Goal: Information Seeking & Learning: Learn about a topic

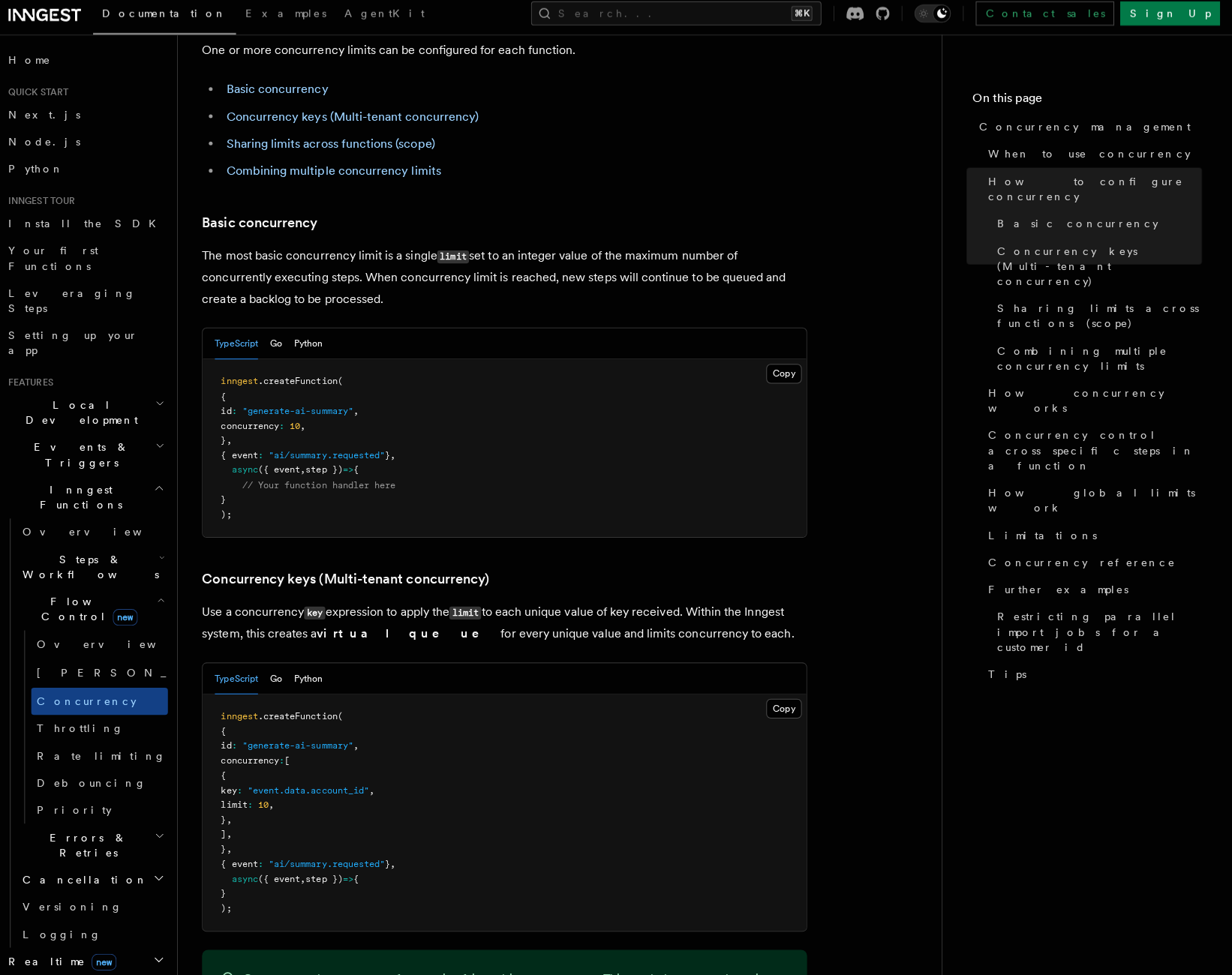
scroll to position [862, 0]
click at [95, 717] on link "Throttling" at bounding box center [109, 731] width 136 height 27
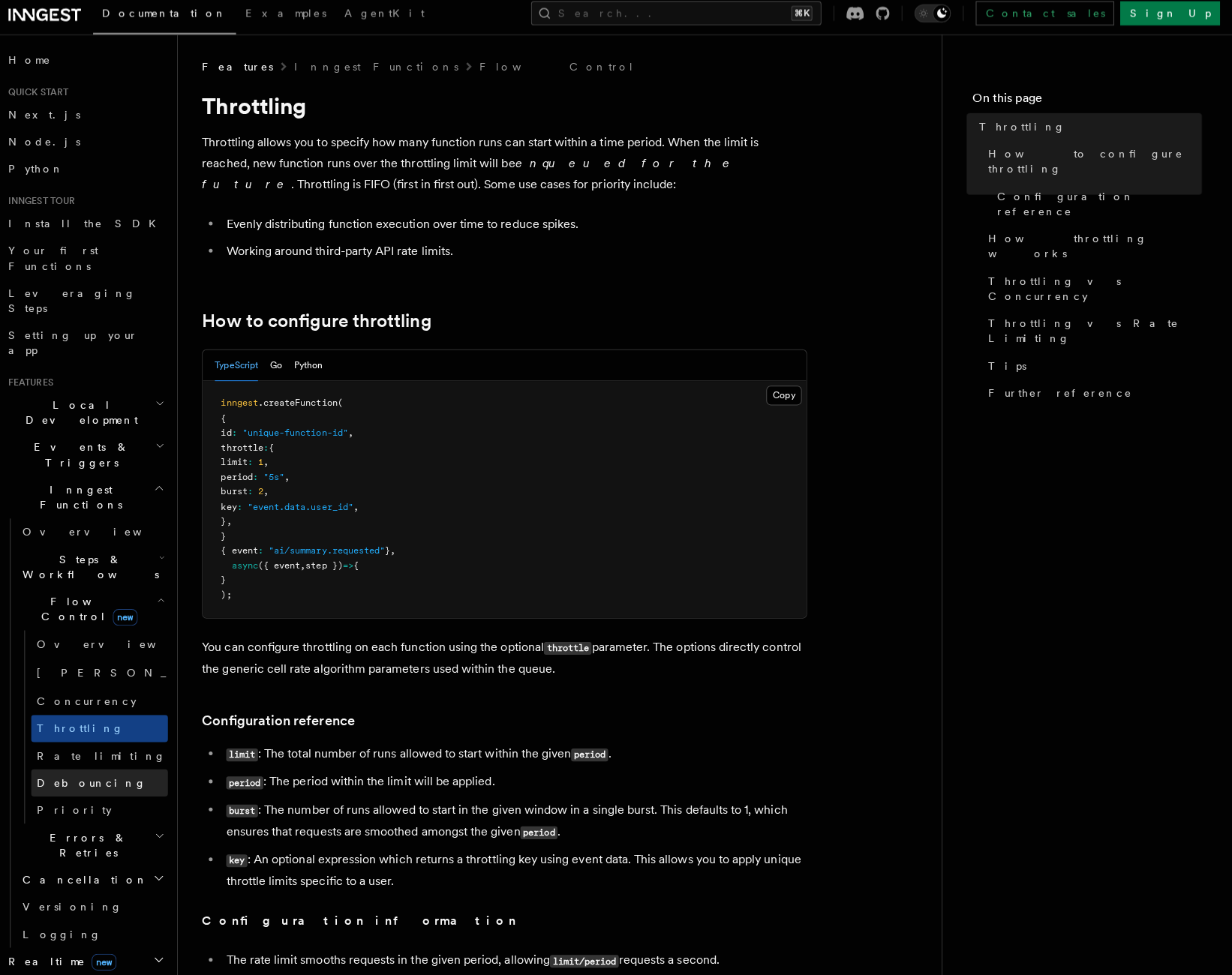
click at [88, 771] on link "Debouncing" at bounding box center [109, 784] width 136 height 27
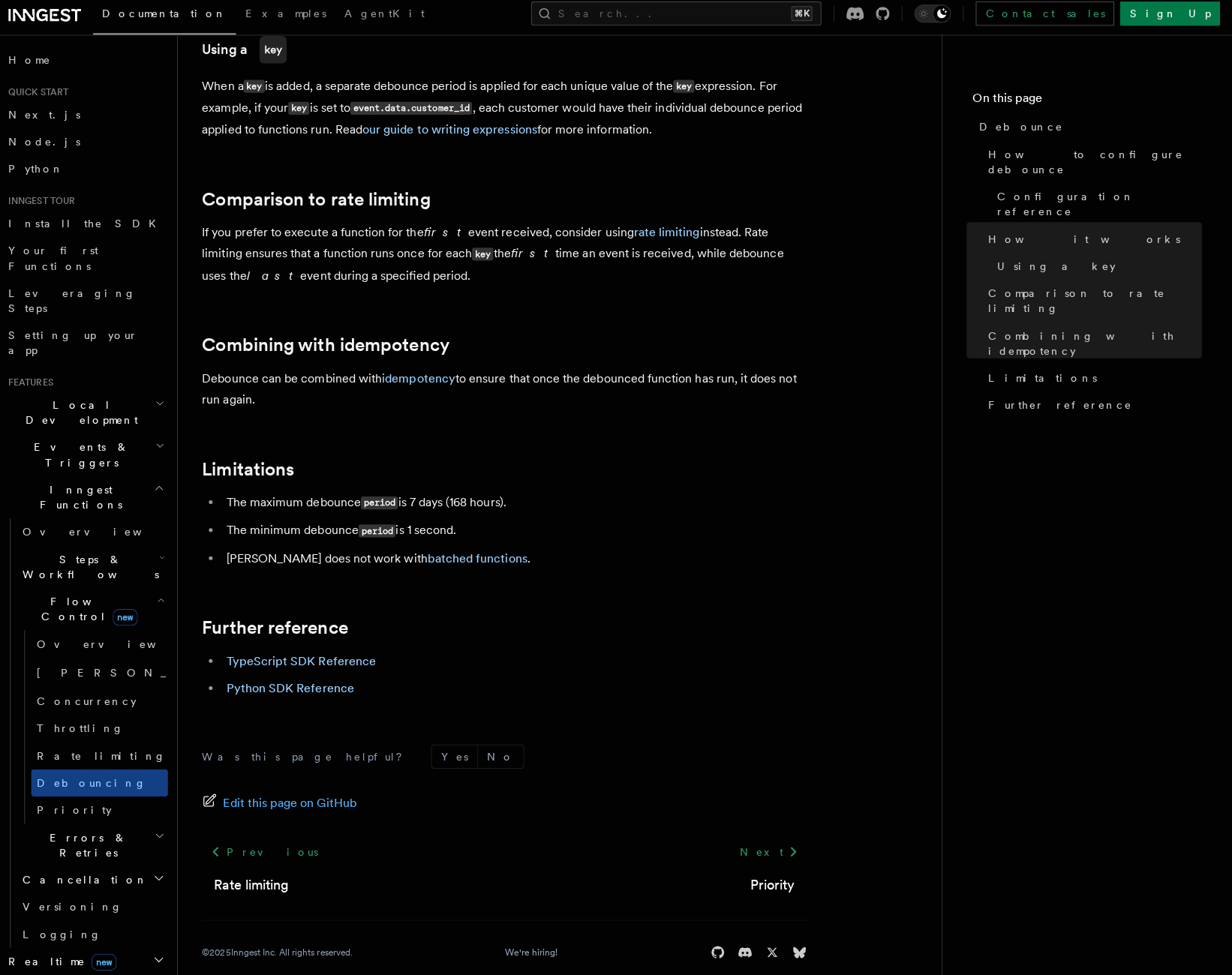
scroll to position [1391, 0]
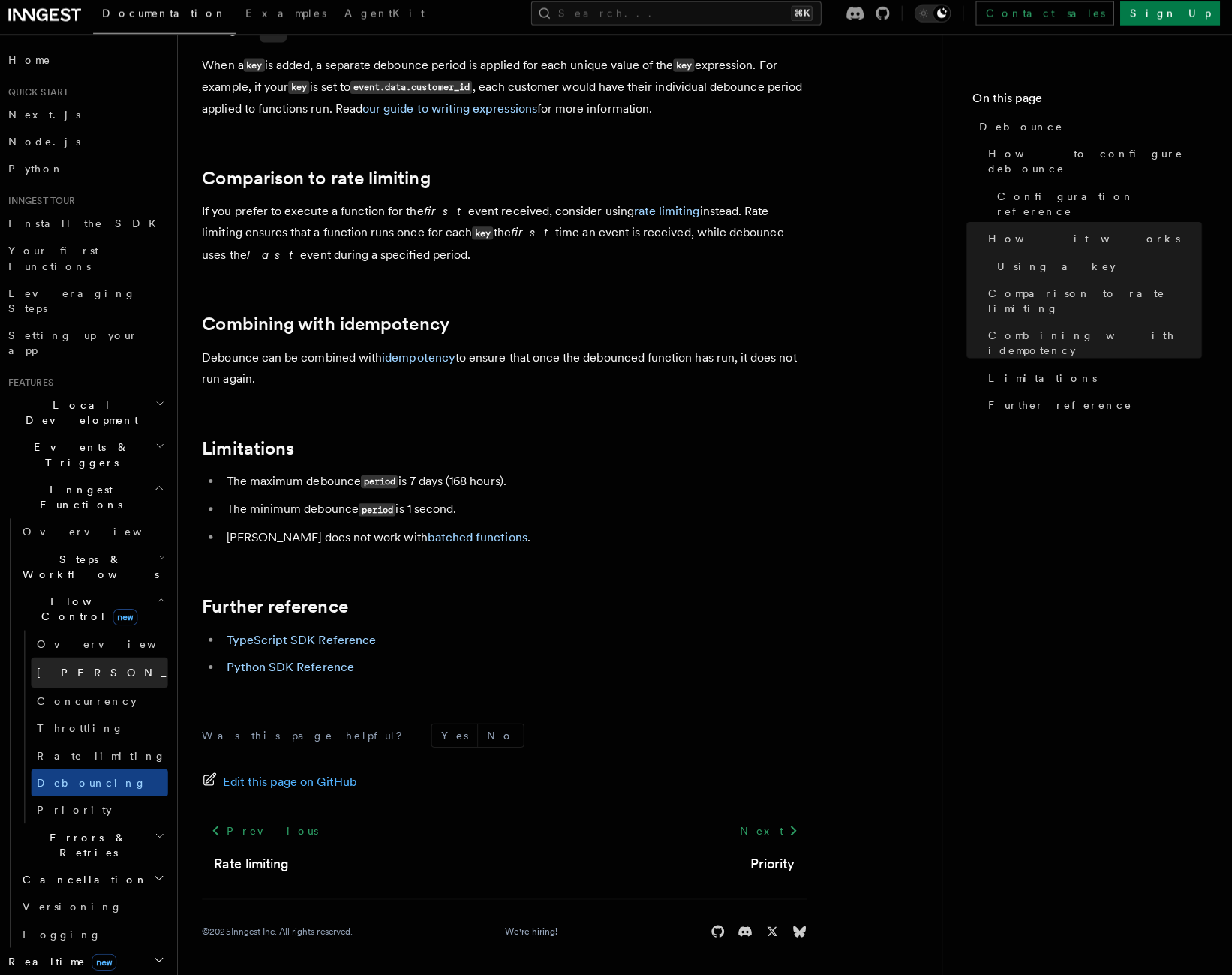
click at [88, 669] on span "[PERSON_NAME]" at bounding box center [156, 675] width 220 height 12
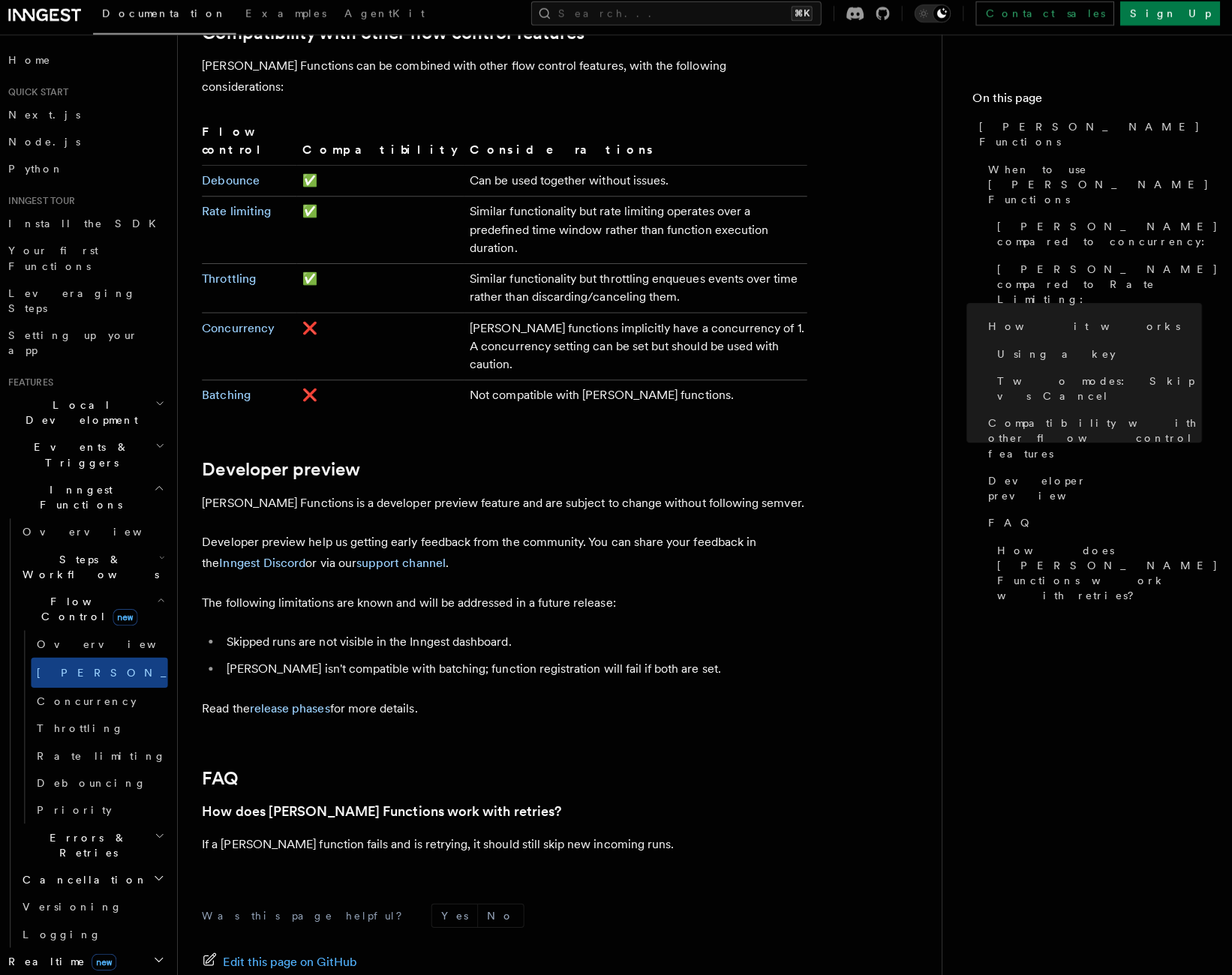
scroll to position [2634, 0]
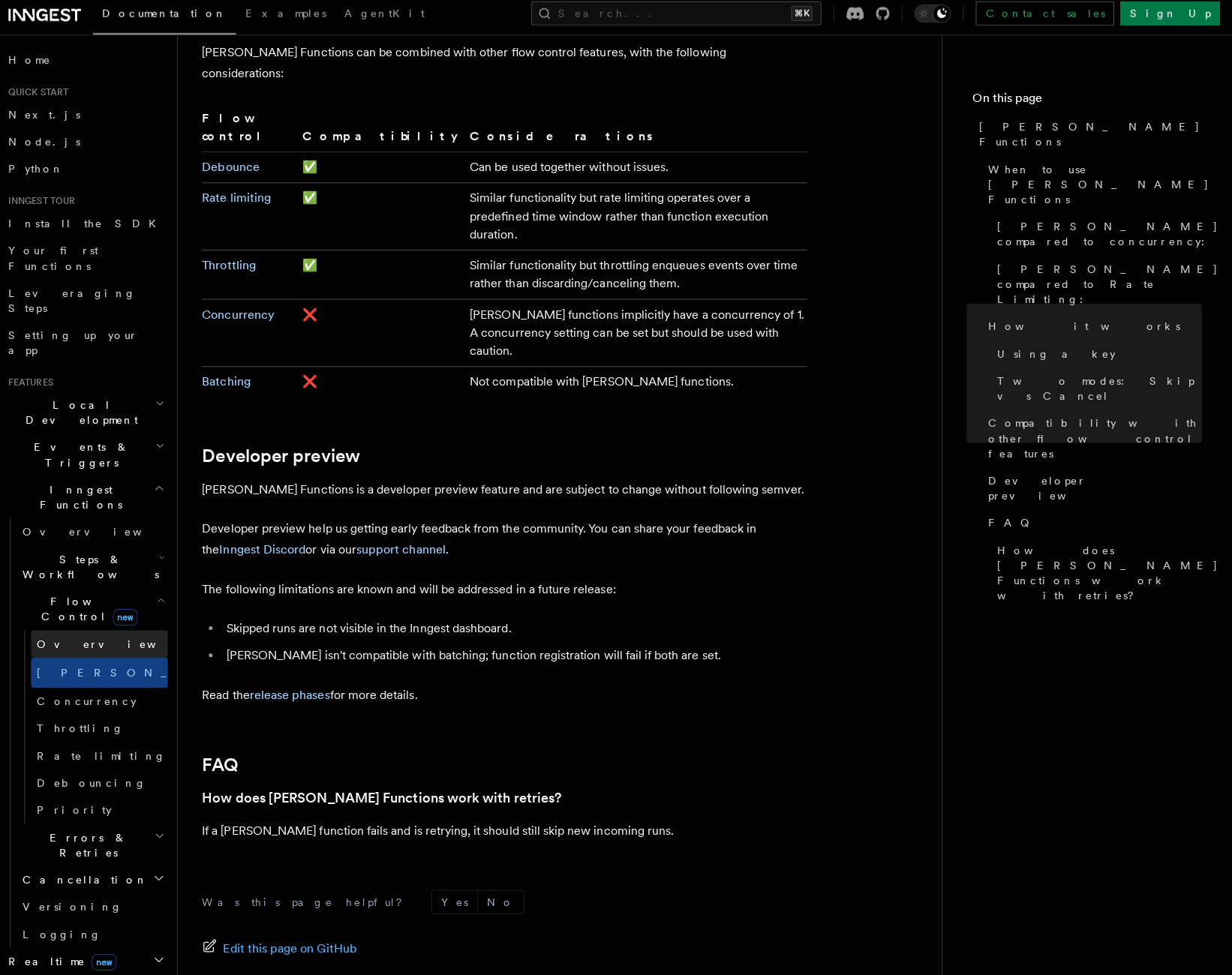
click at [118, 633] on link "Overview" at bounding box center [109, 646] width 136 height 27
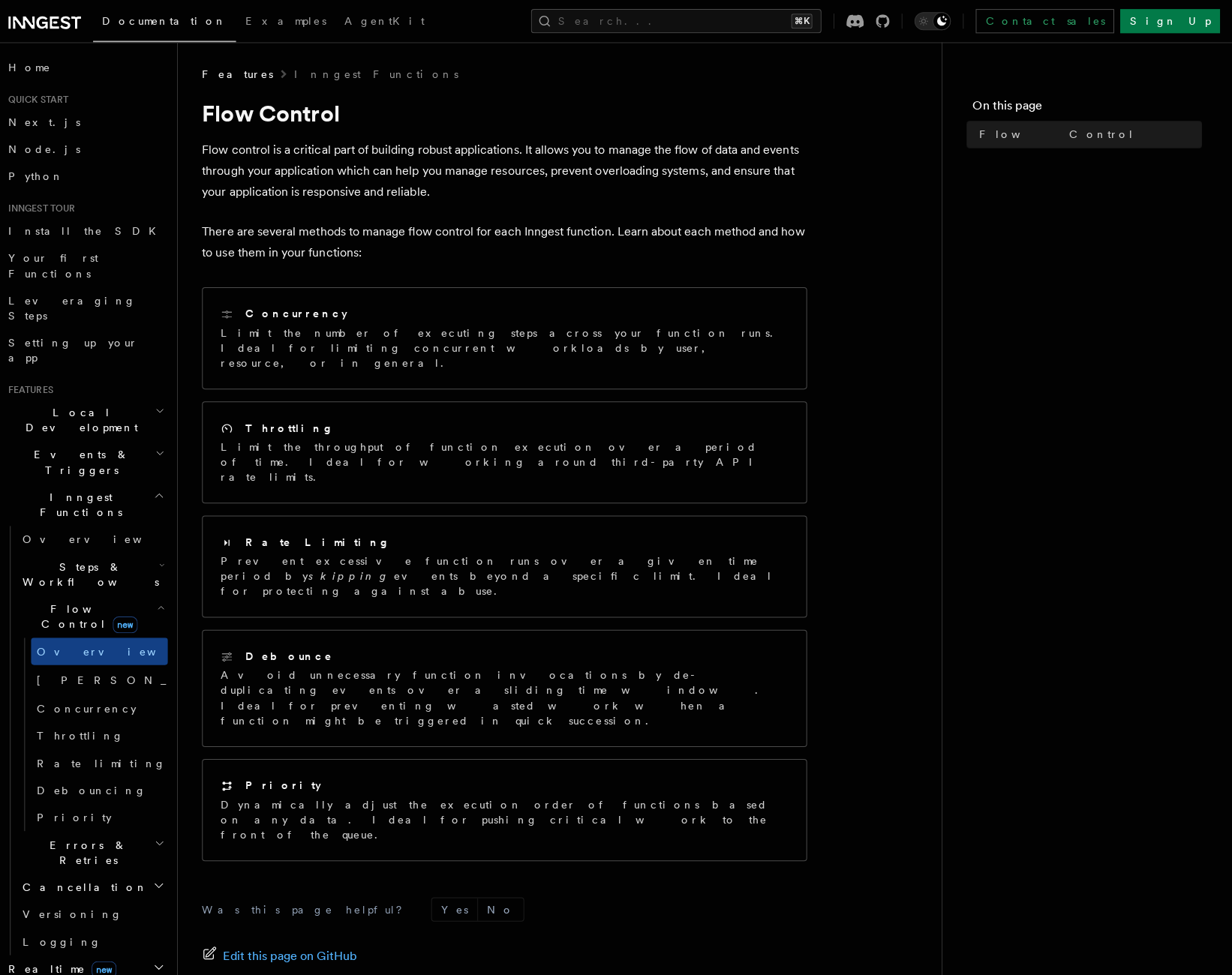
click at [89, 555] on span "Steps & Workflows" at bounding box center [96, 569] width 141 height 30
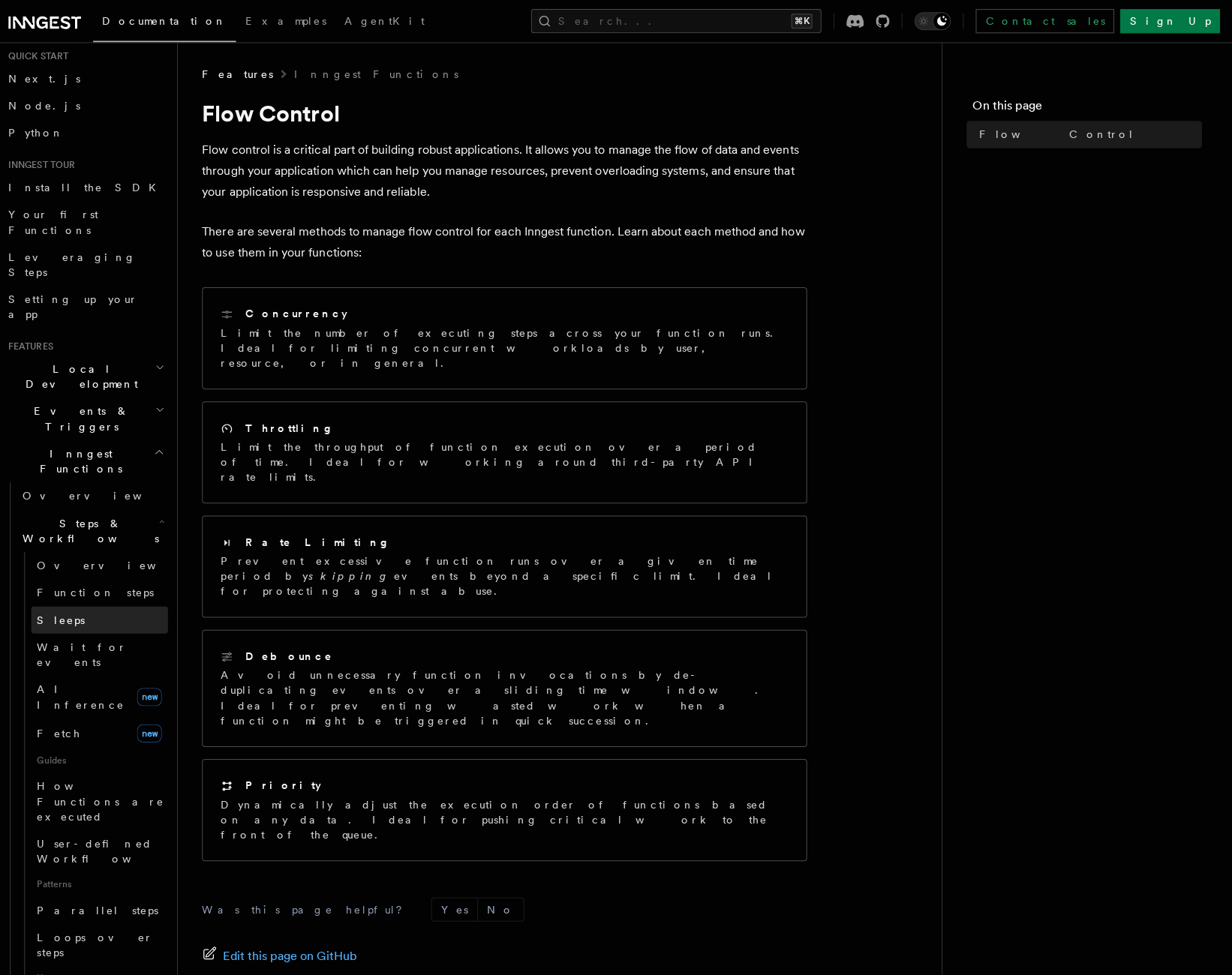
scroll to position [44, 0]
click at [103, 712] on link "Fetch new" at bounding box center [109, 726] width 136 height 30
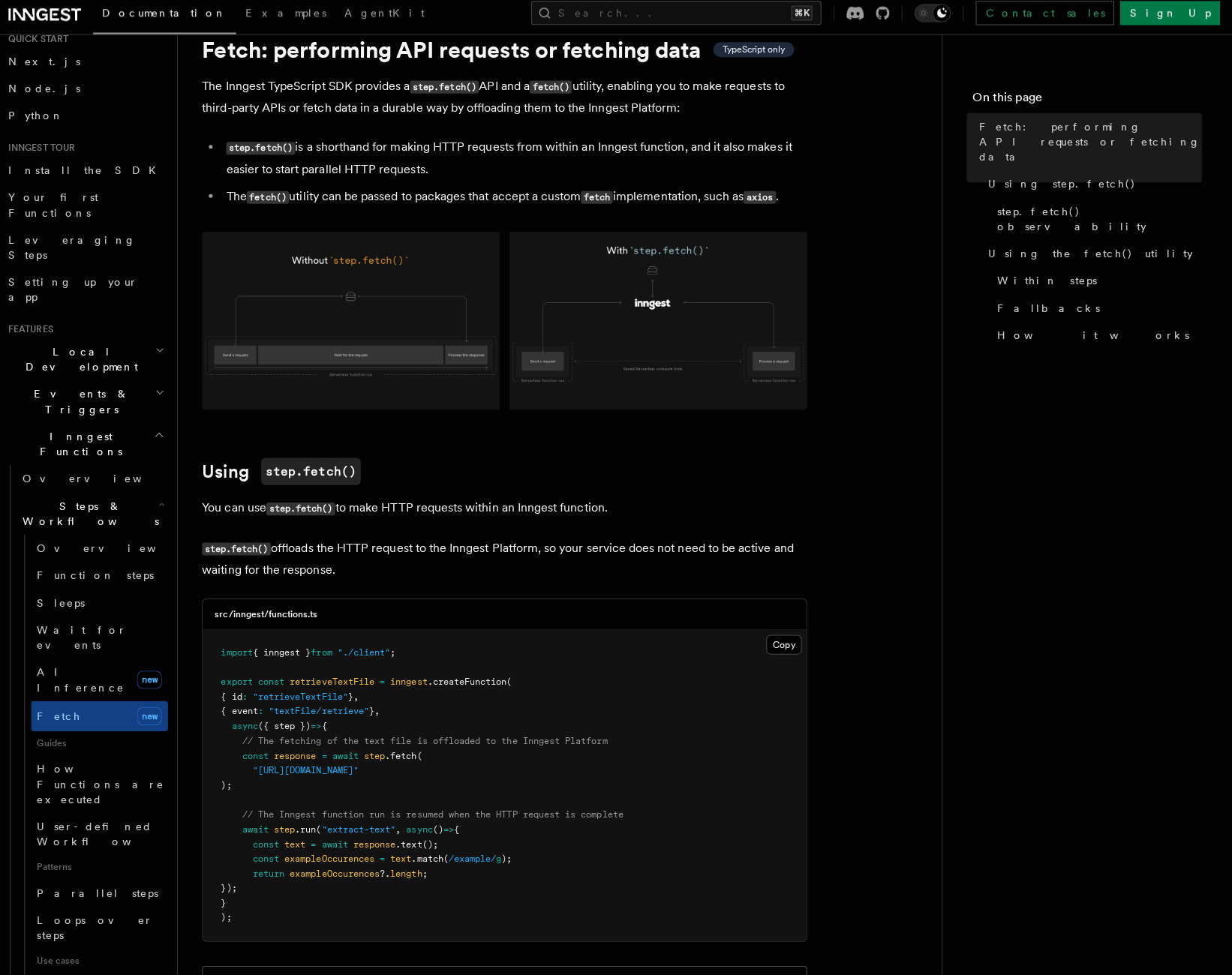
scroll to position [64, 0]
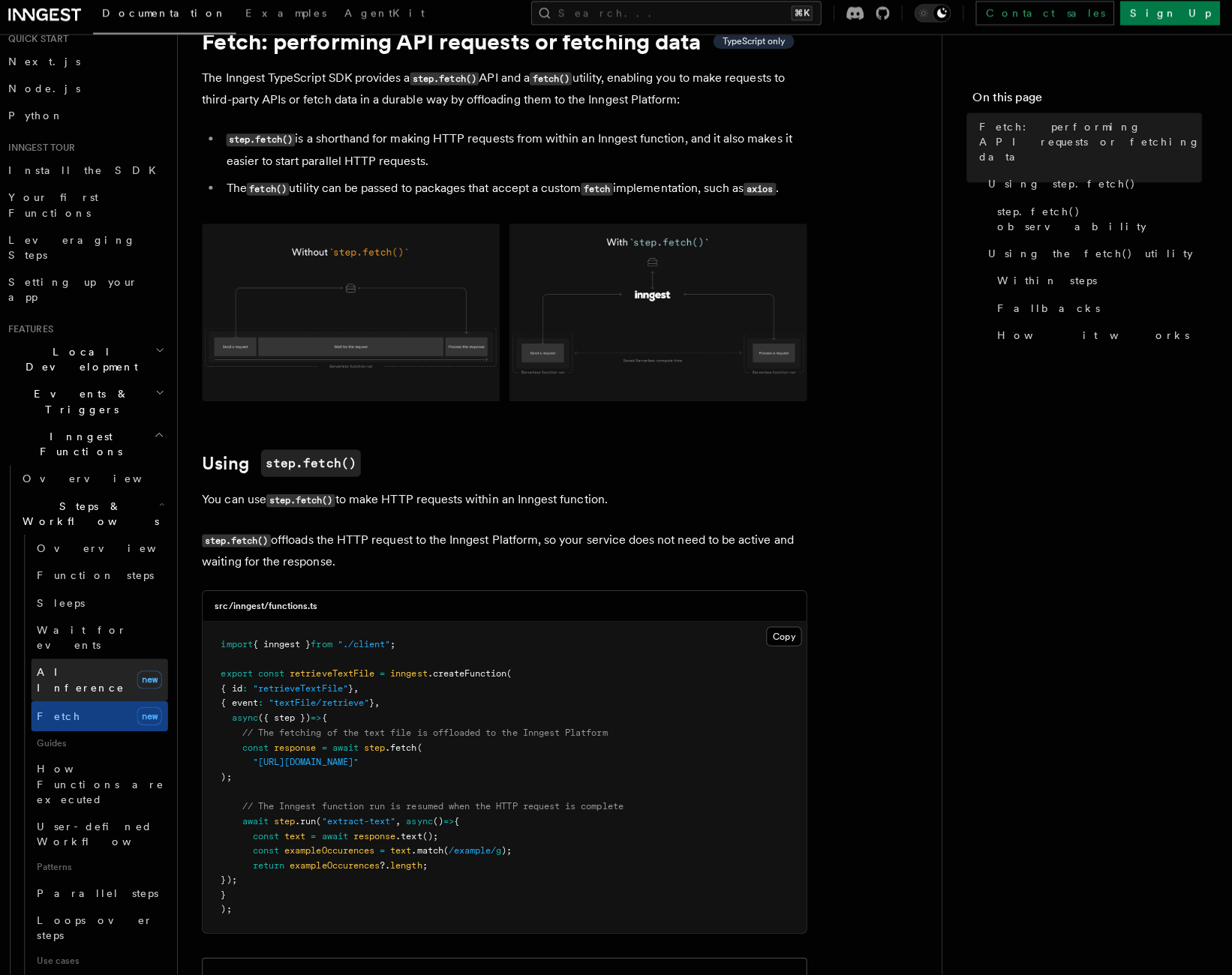
click at [103, 669] on span "AI Inference" at bounding box center [90, 683] width 87 height 27
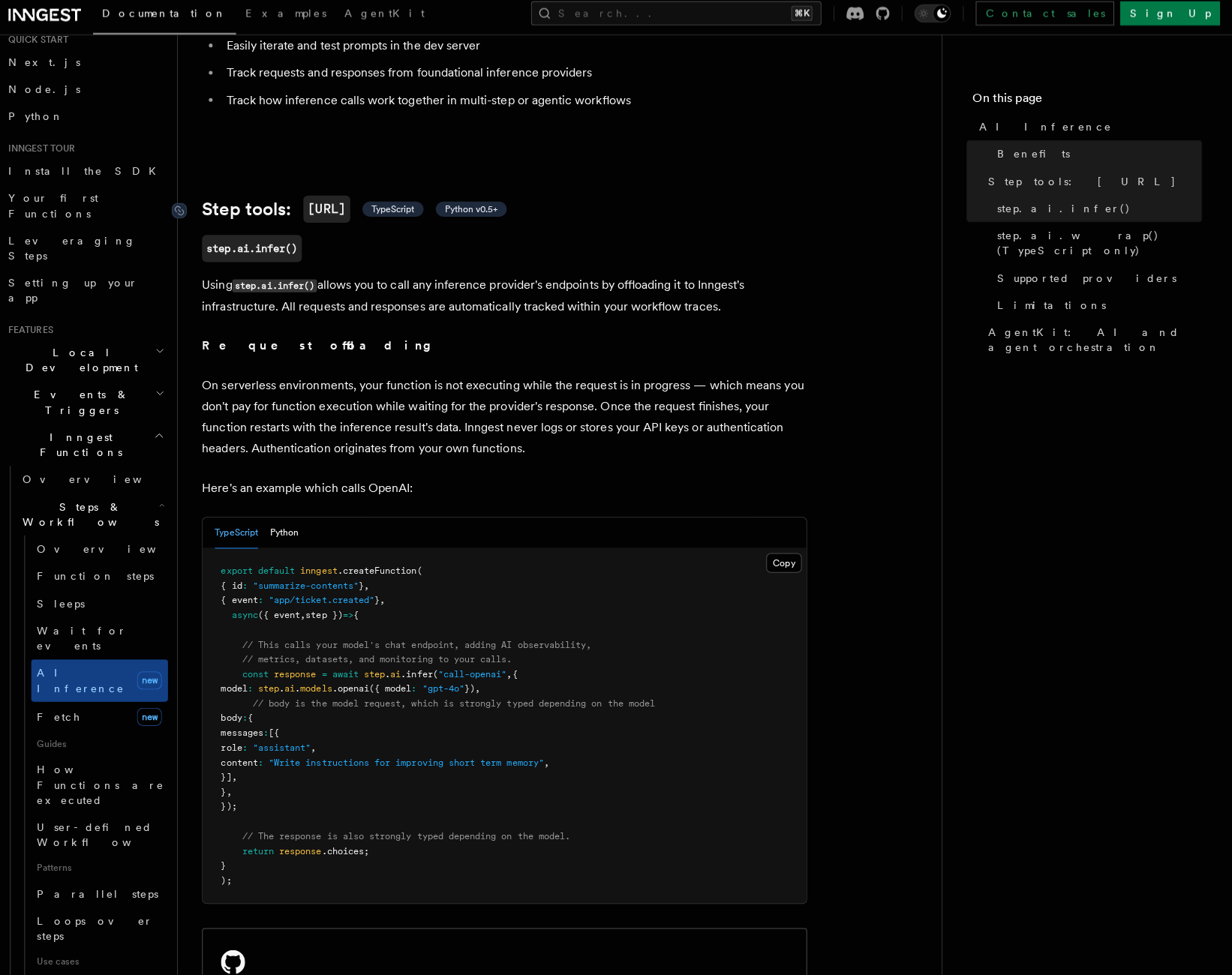
scroll to position [426, 0]
click at [100, 627] on span "Wait for events" at bounding box center [91, 641] width 89 height 27
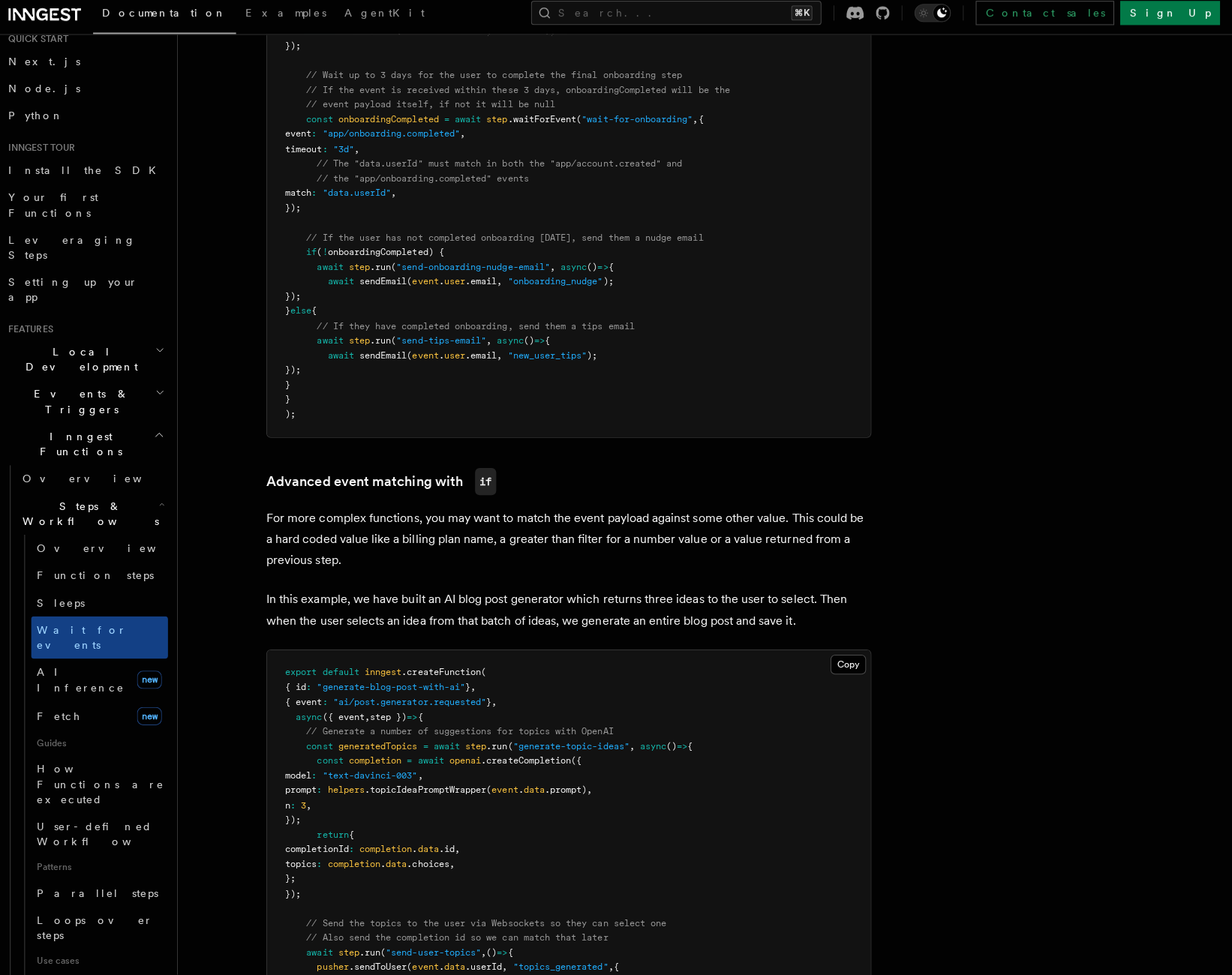
scroll to position [928, 0]
click at [89, 593] on link "Sleeps" at bounding box center [109, 606] width 136 height 27
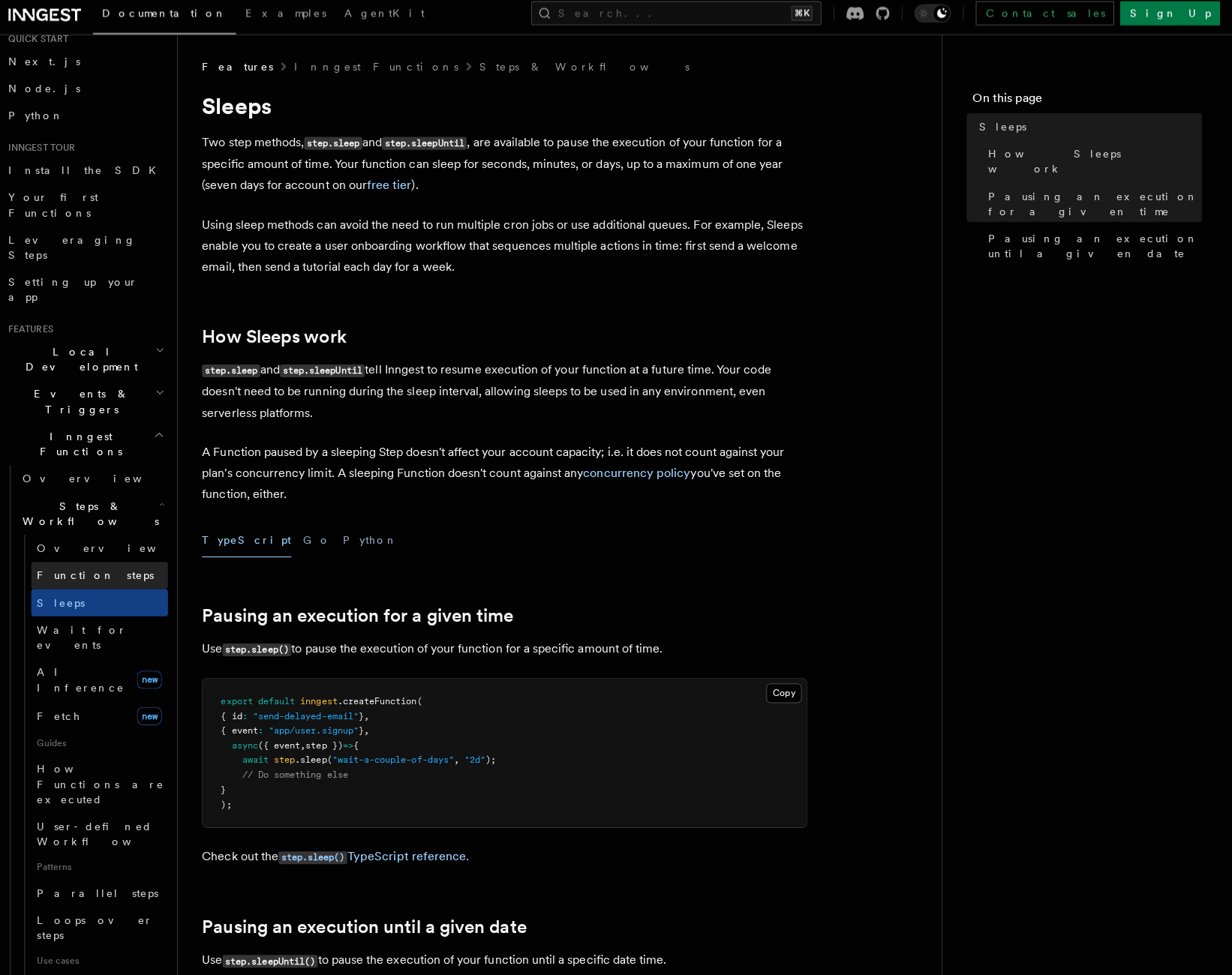
click at [90, 573] on span "Function steps" at bounding box center [103, 578] width 115 height 12
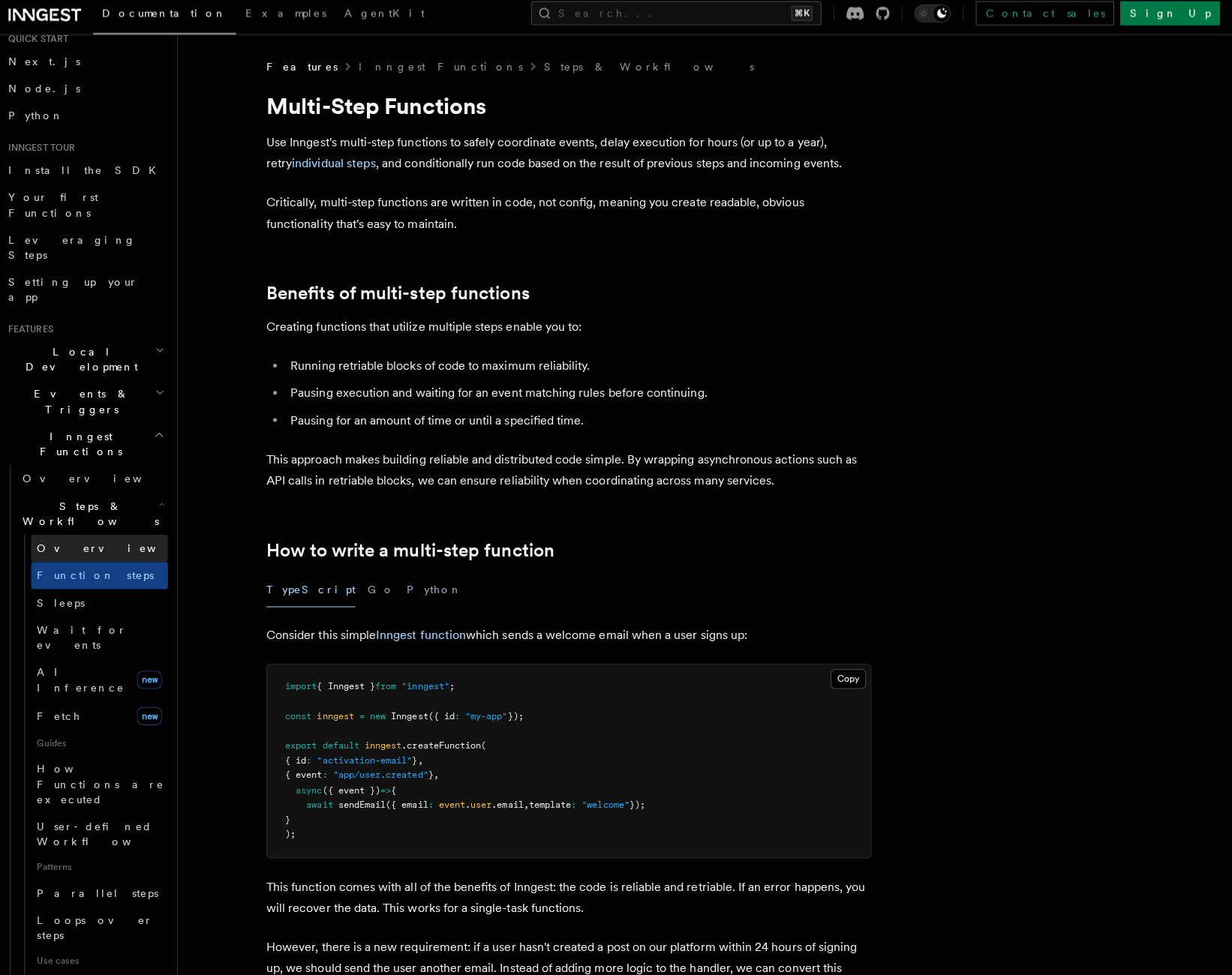
click at [94, 538] on link "Overview" at bounding box center [109, 552] width 136 height 27
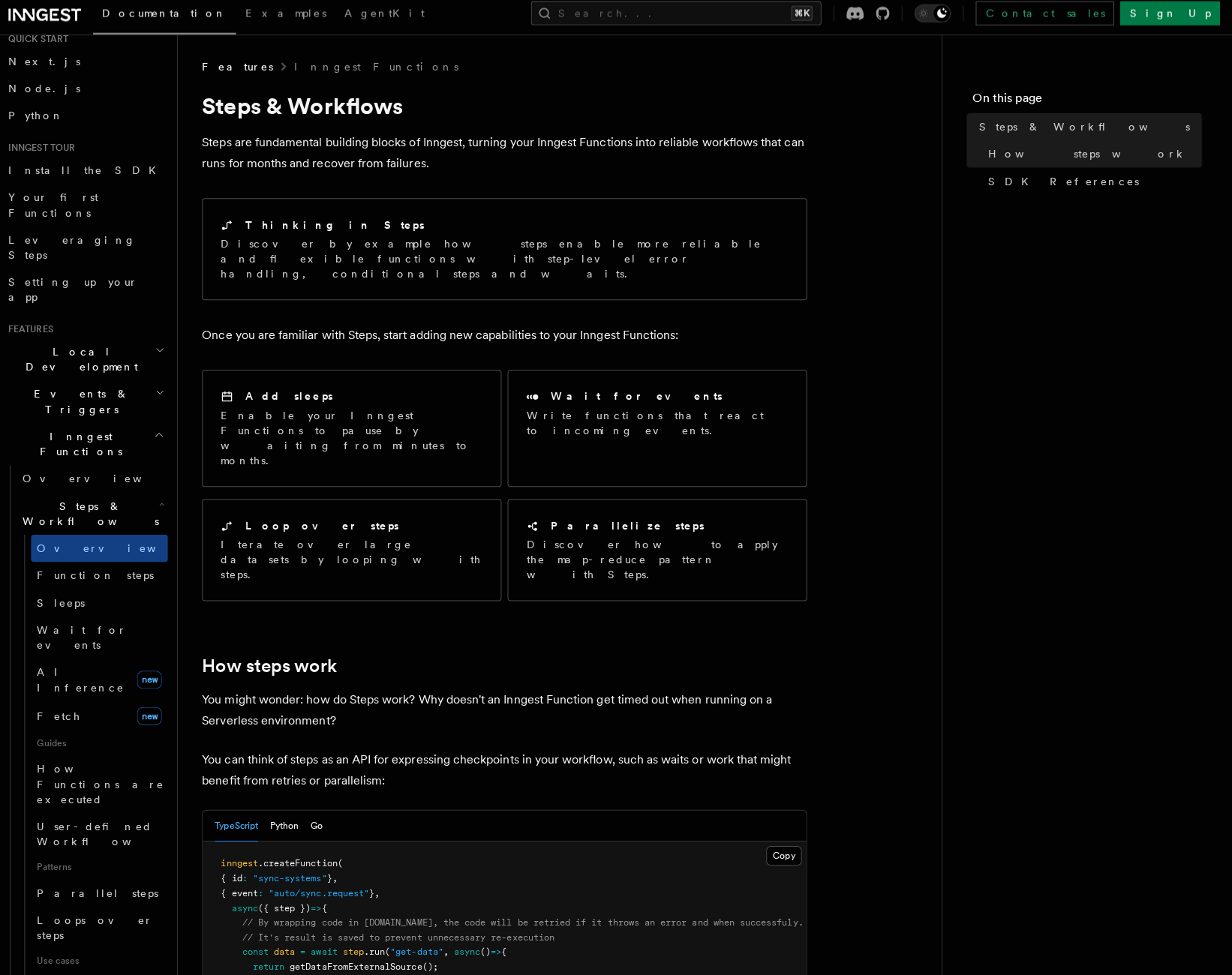
click at [105, 503] on span "Steps & Workflows" at bounding box center [96, 517] width 141 height 30
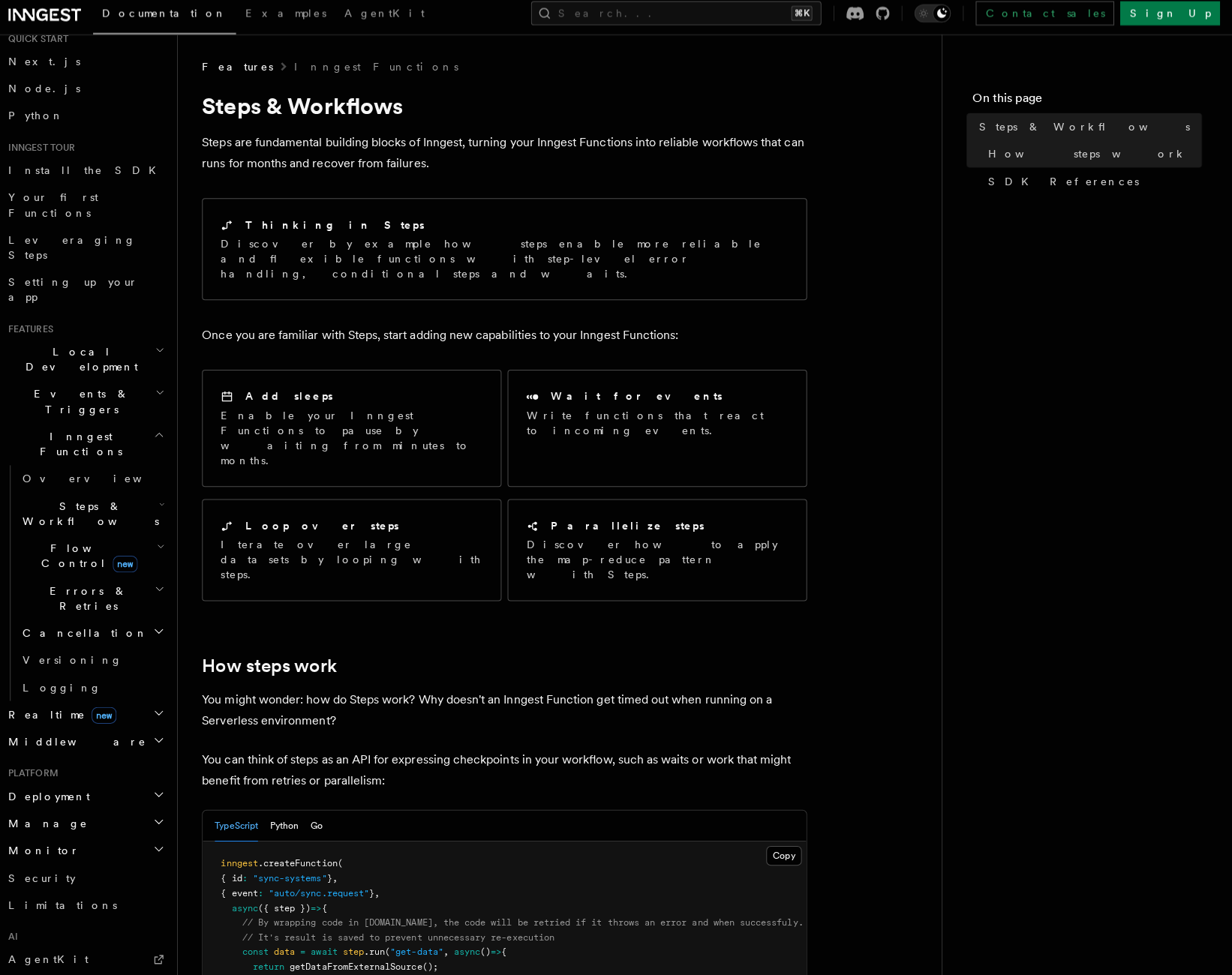
click at [67, 545] on span "Flow Control new" at bounding box center [95, 559] width 139 height 30
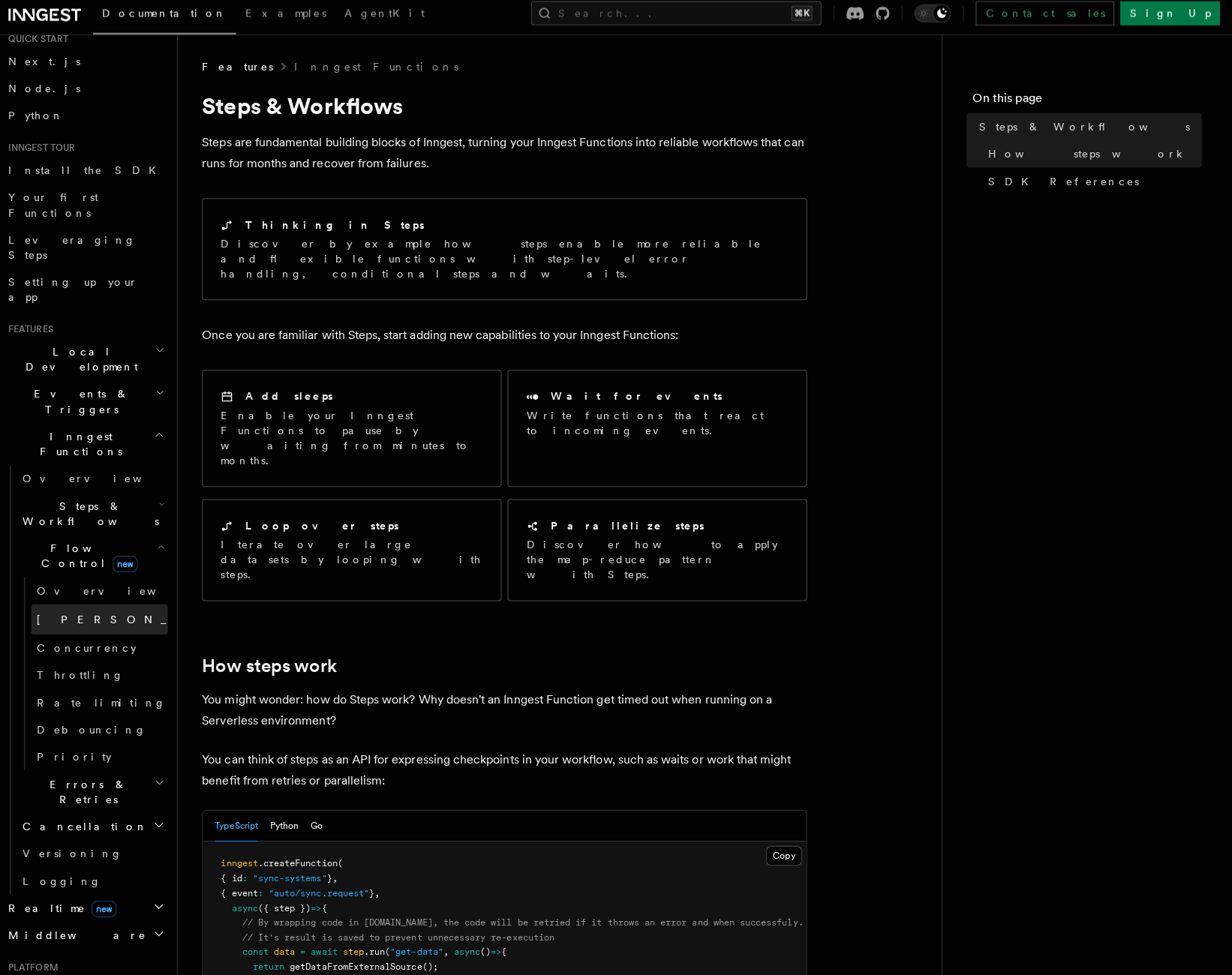
click at [78, 615] on span "[PERSON_NAME]" at bounding box center [156, 622] width 220 height 15
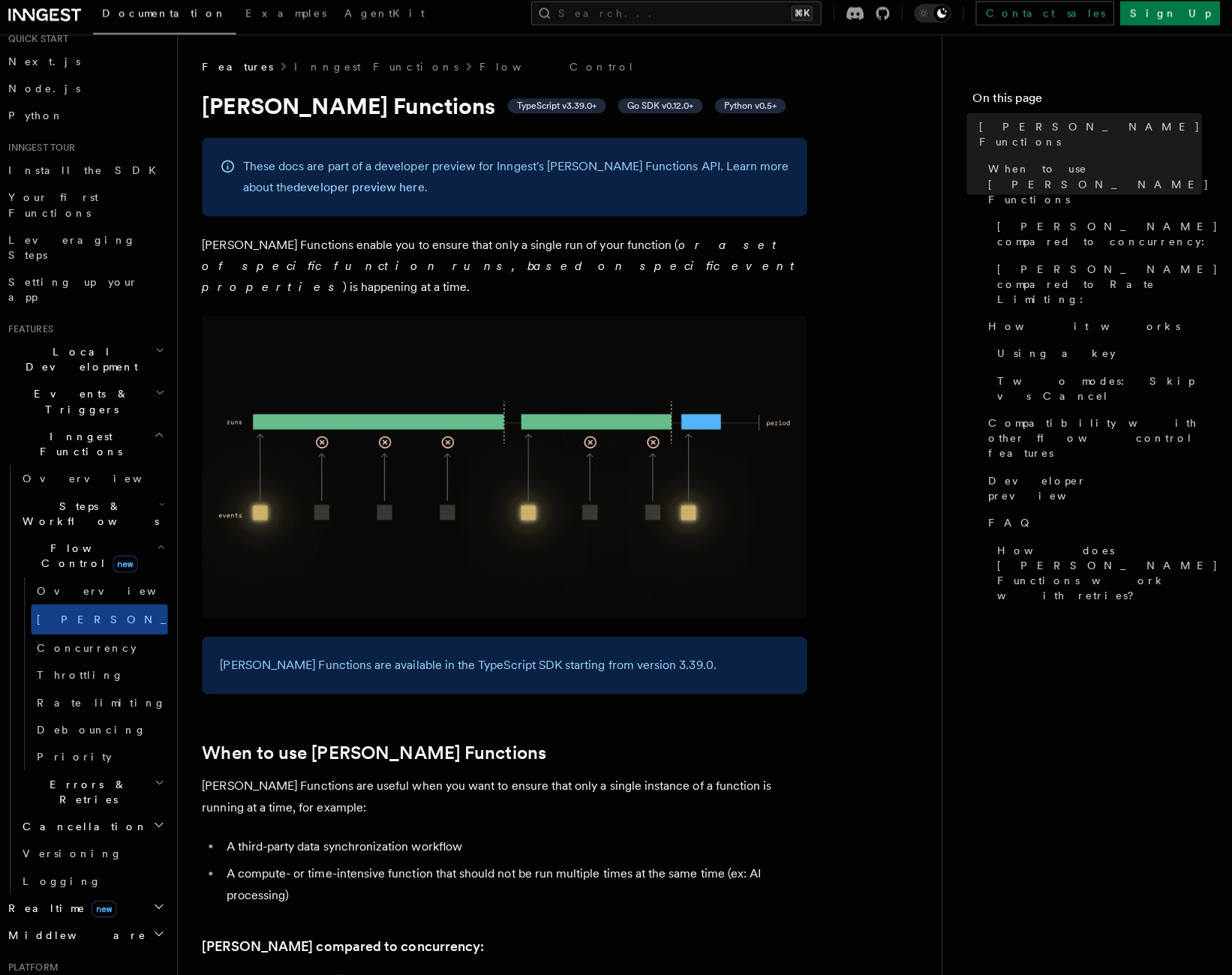
click at [69, 779] on span "Errors & Retries" at bounding box center [94, 793] width 136 height 30
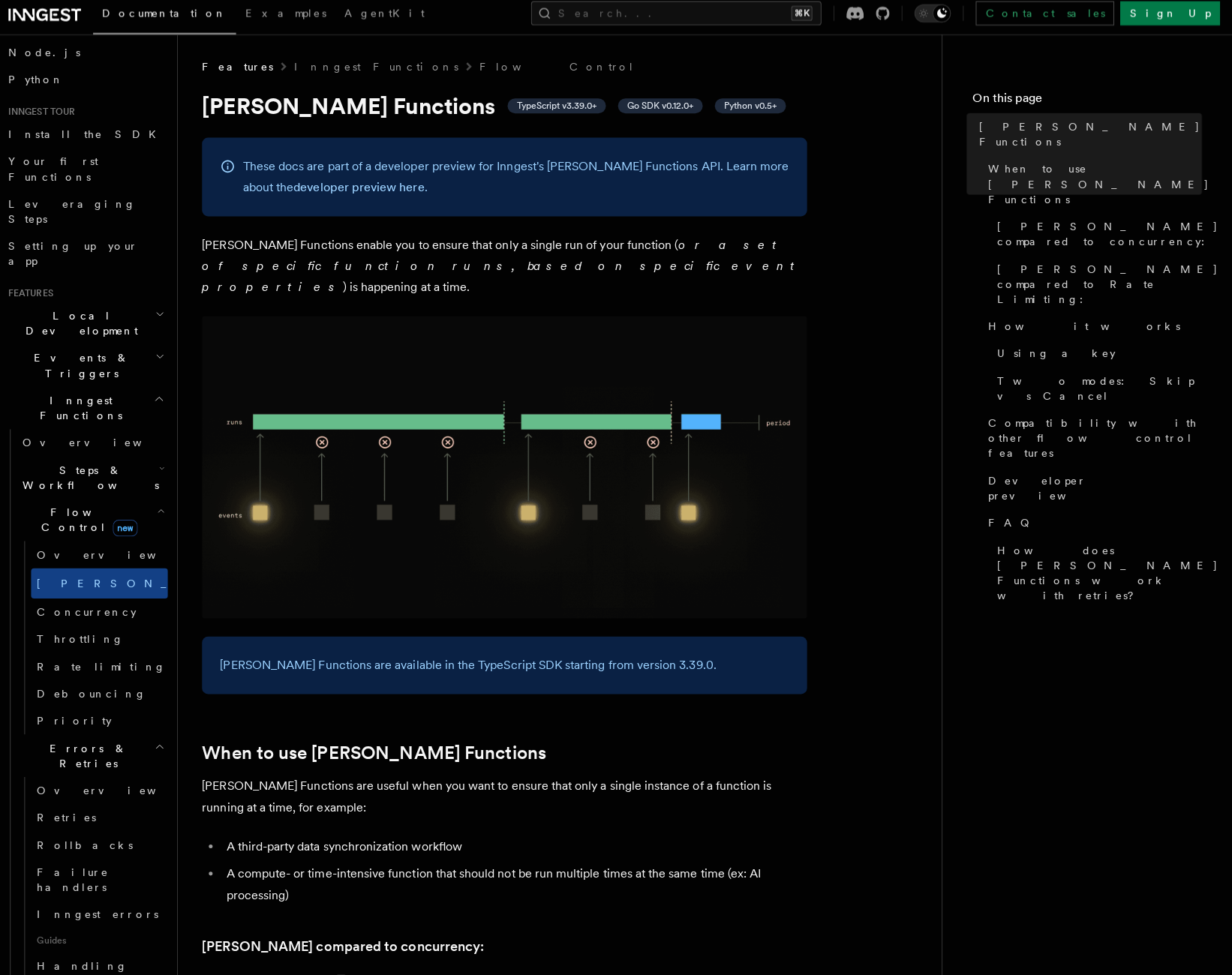
scroll to position [103, 0]
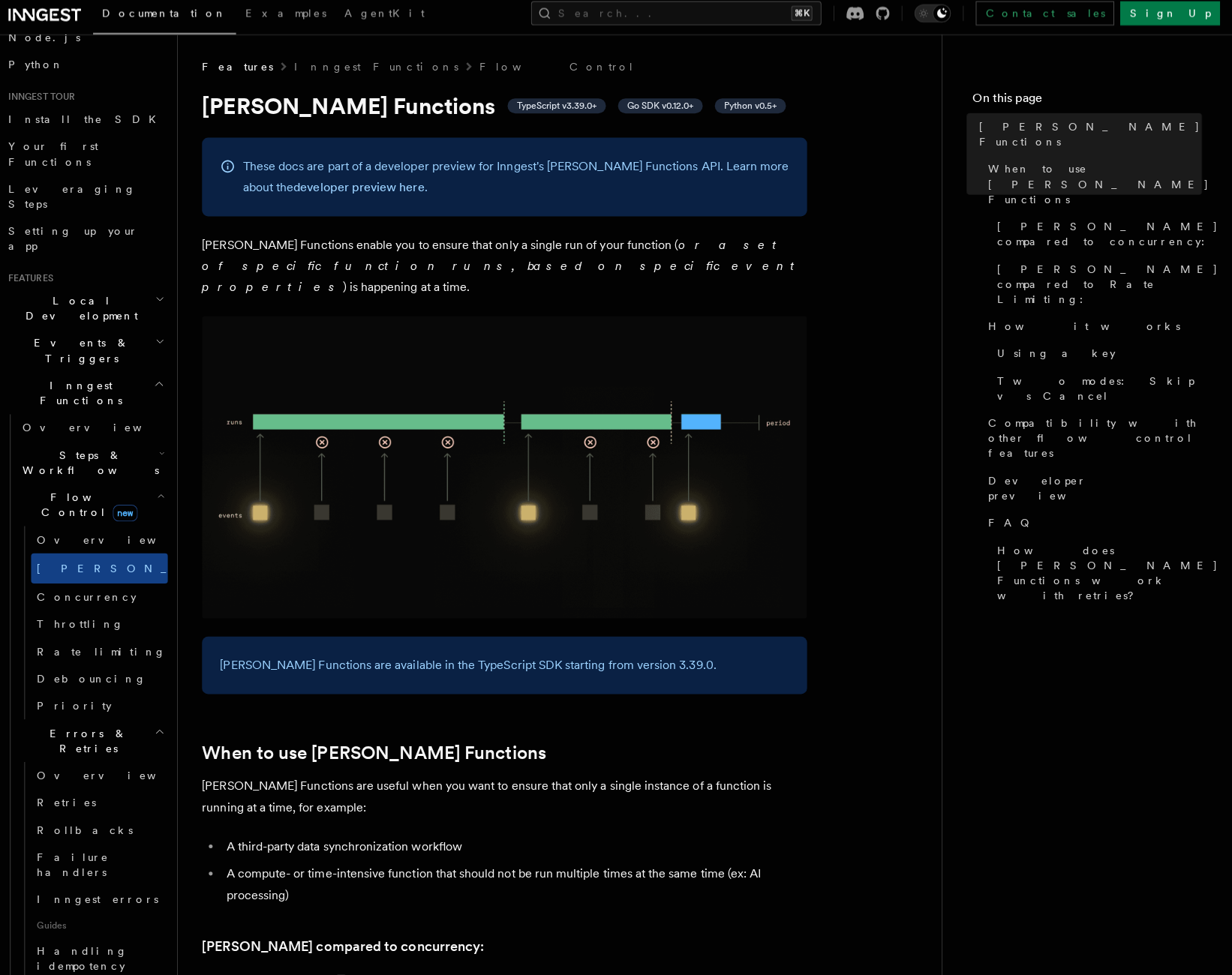
click at [85, 974] on span "Cancellation" at bounding box center [91, 993] width 130 height 15
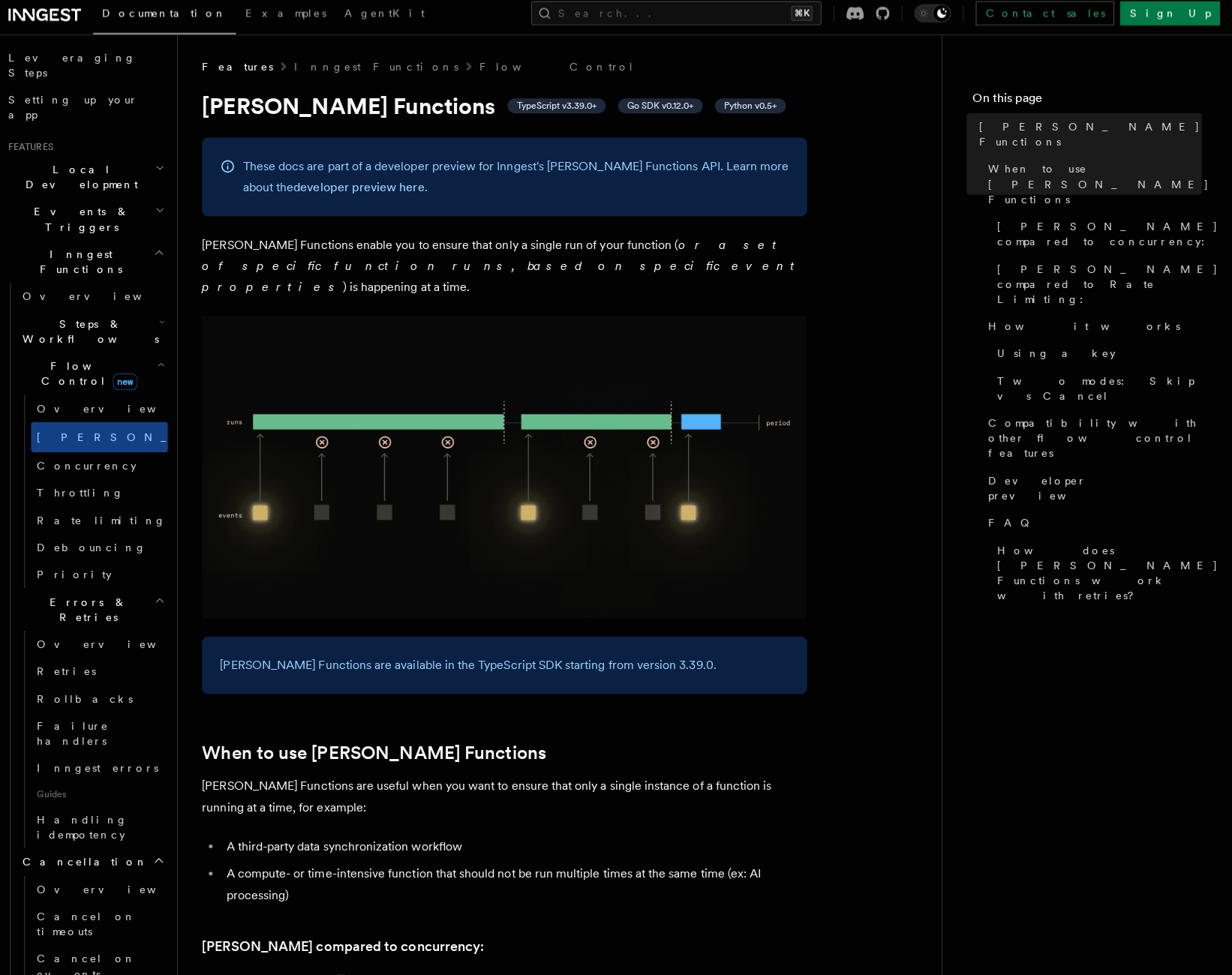
scroll to position [239, 0]
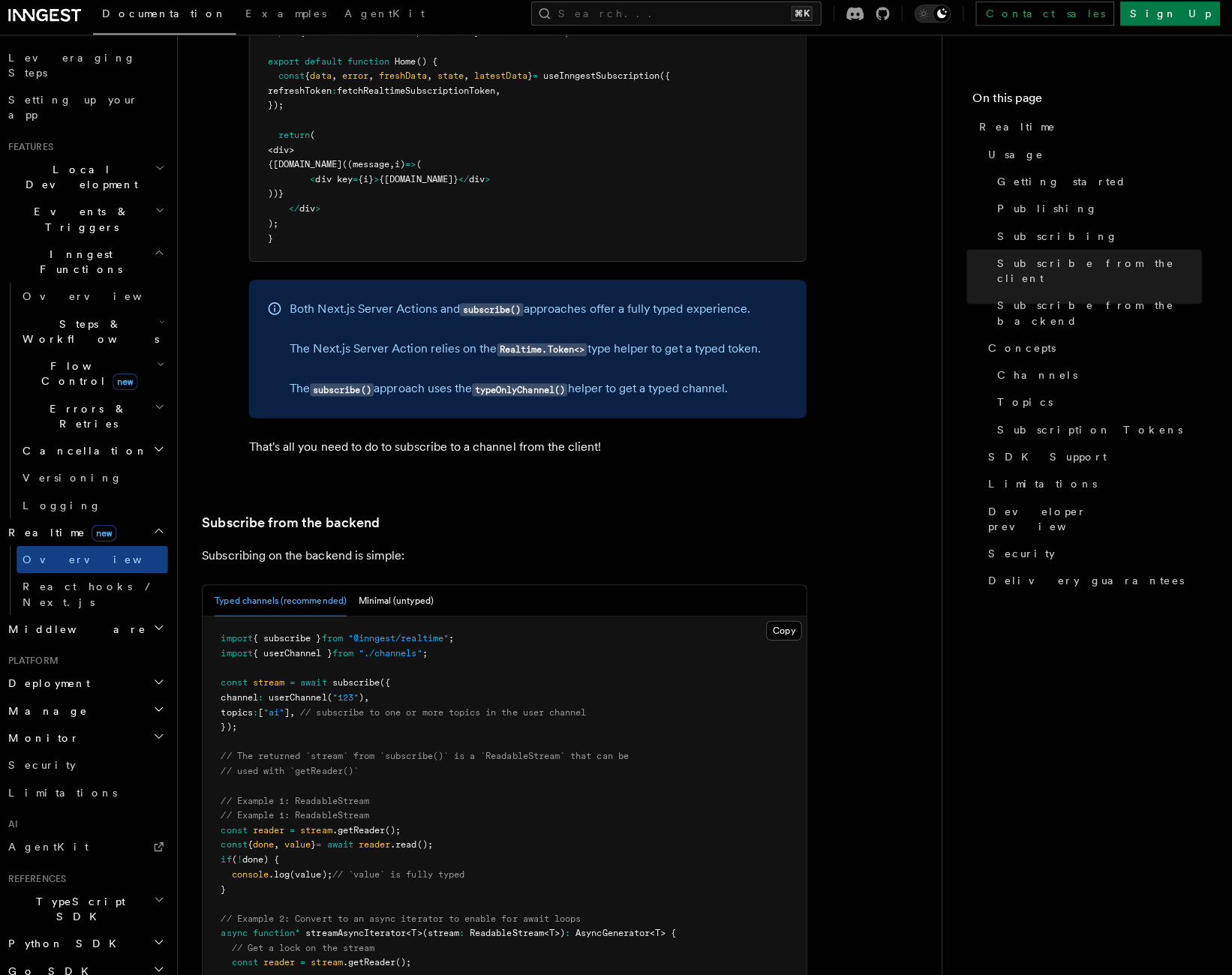
scroll to position [219, 0]
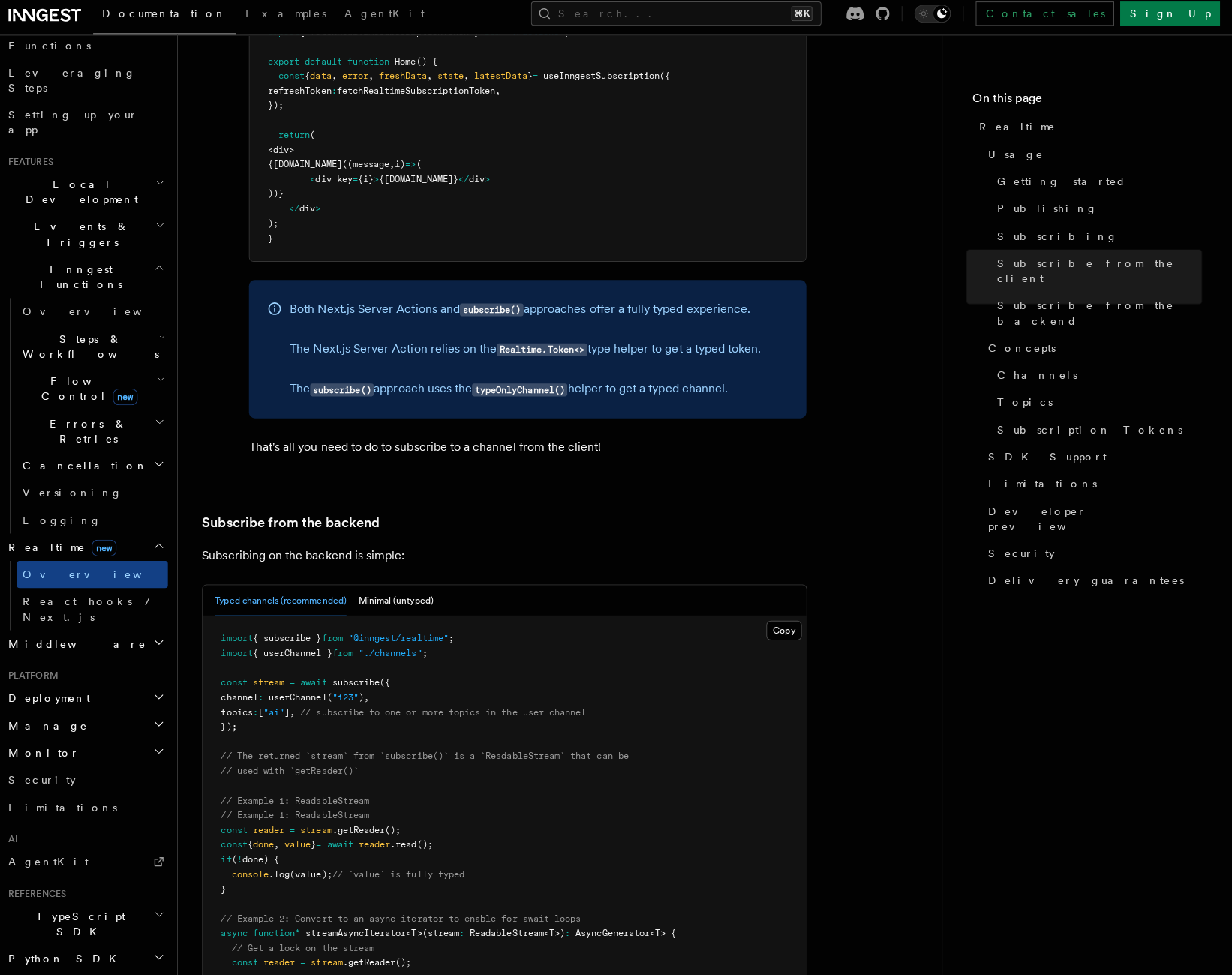
click at [90, 225] on span "Events & Triggers" at bounding box center [87, 240] width 152 height 30
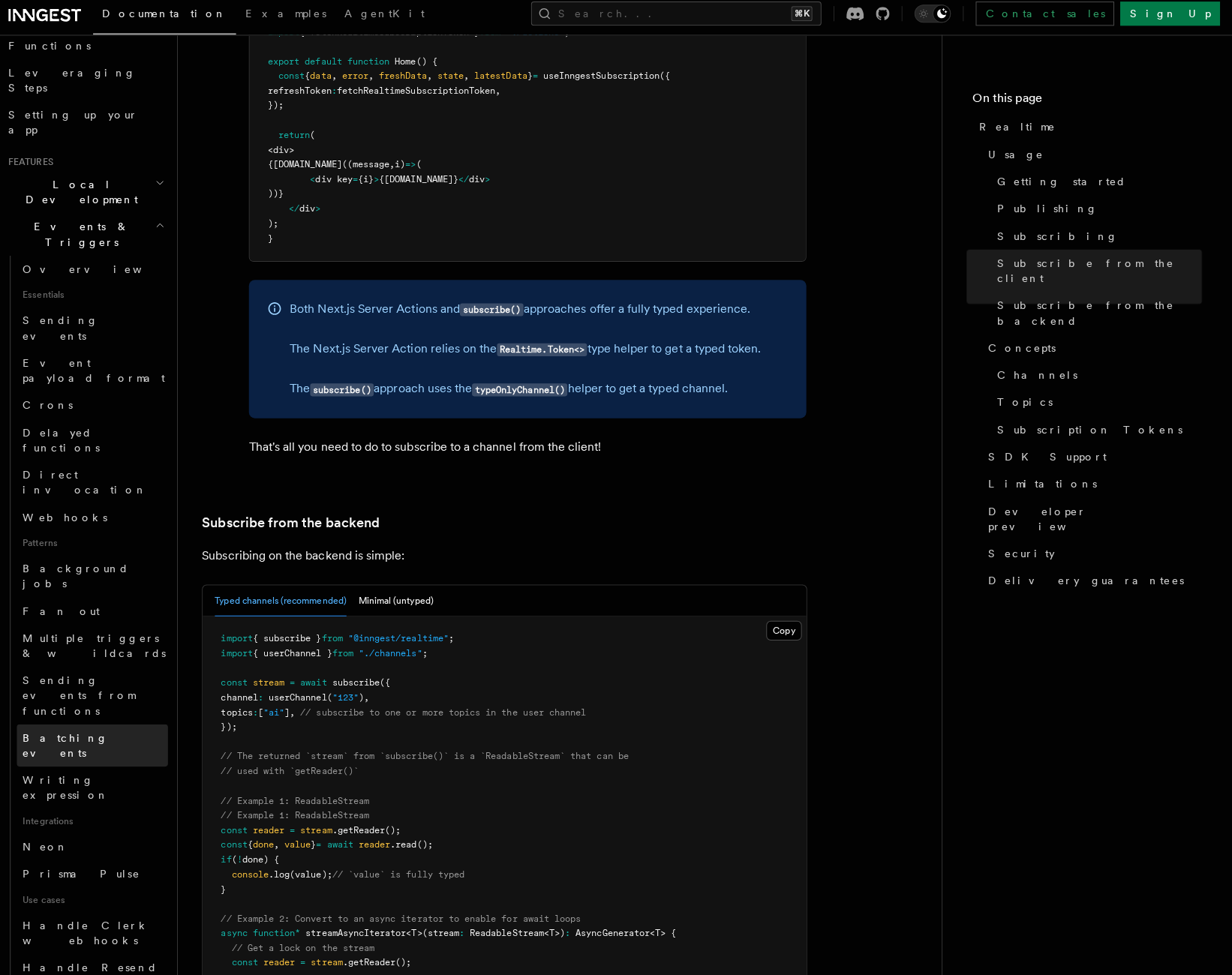
click at [63, 732] on span "Batching events" at bounding box center [104, 746] width 144 height 30
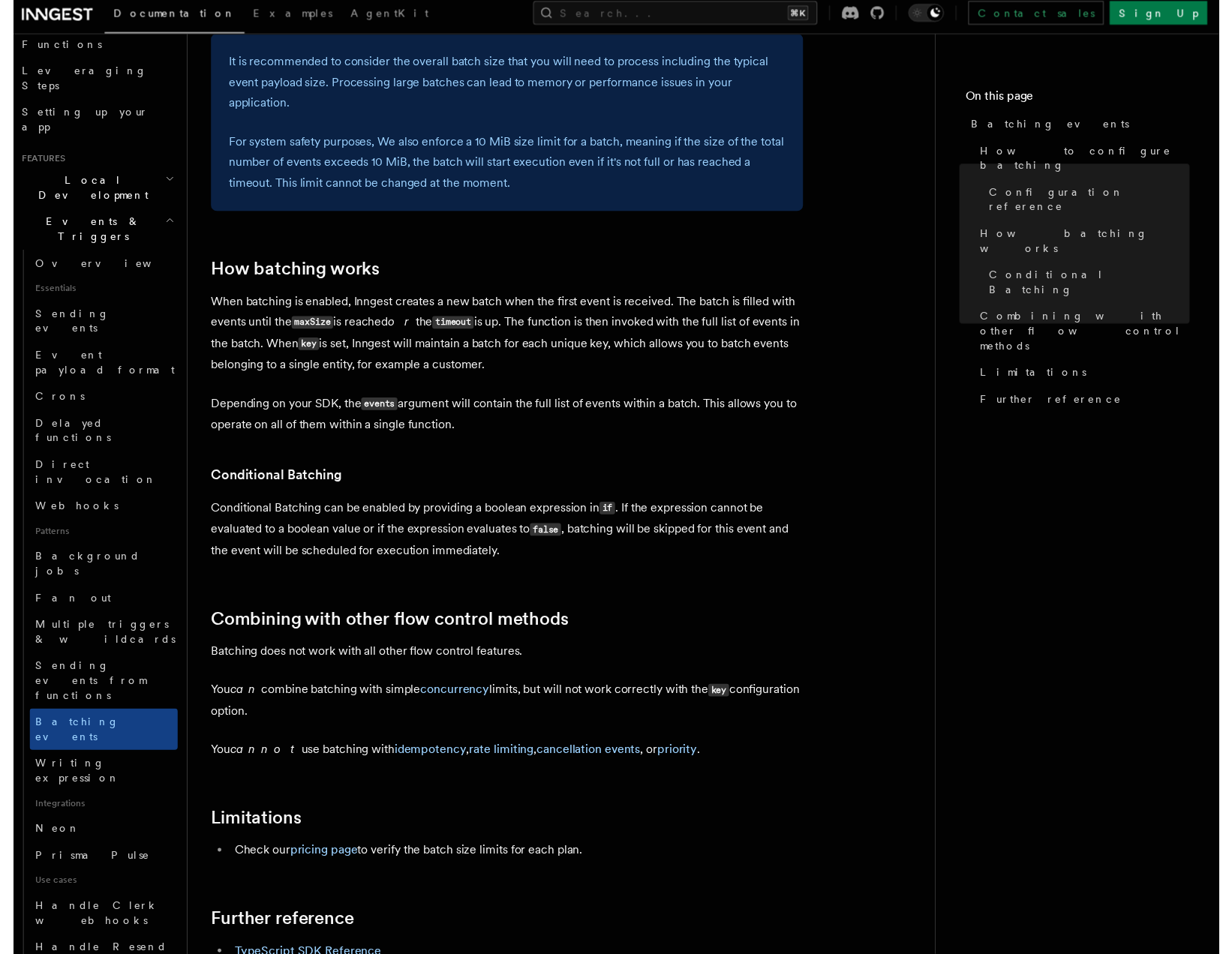
scroll to position [1078, 0]
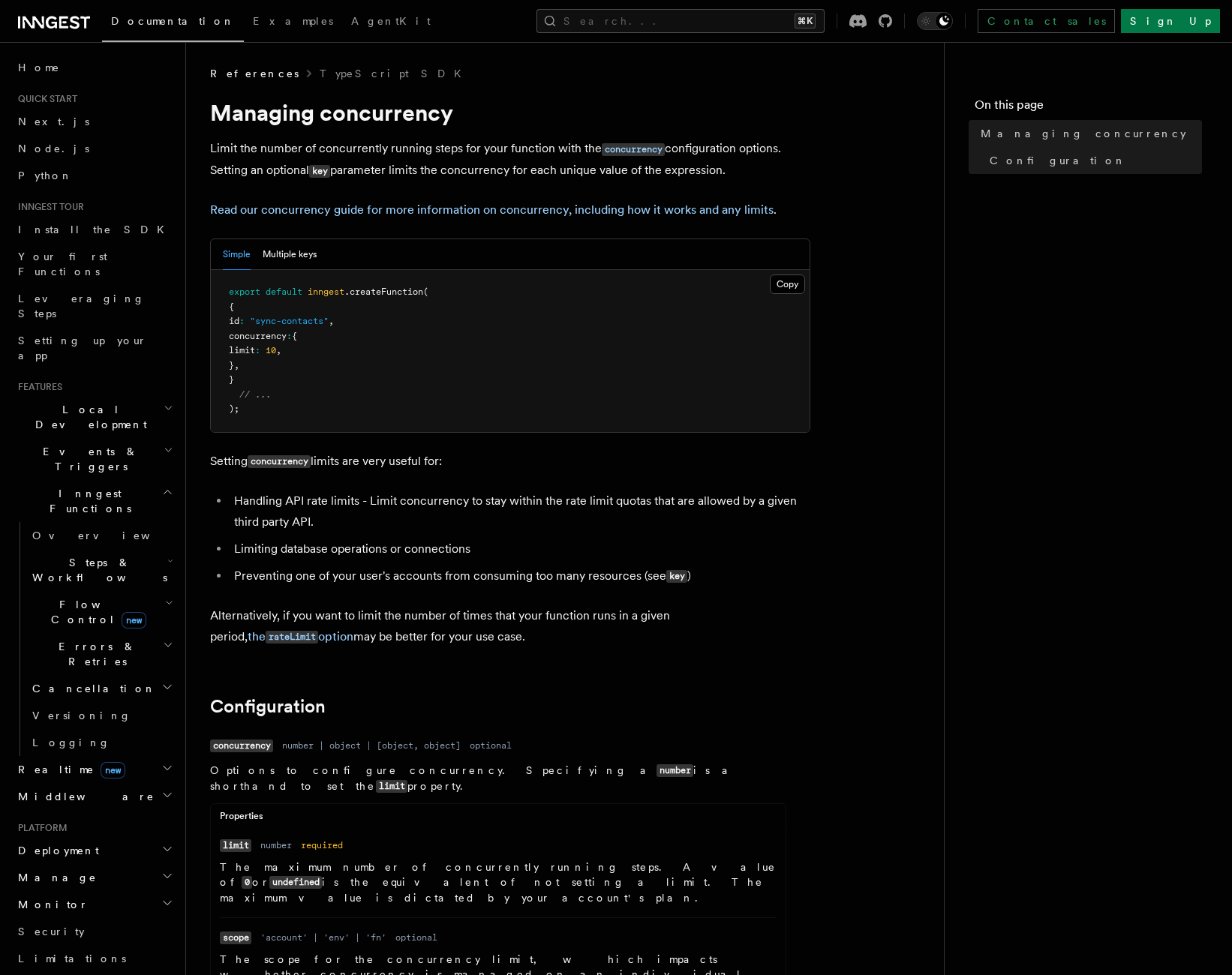
click at [54, 591] on h2 "Flow Control new" at bounding box center [101, 612] width 150 height 42
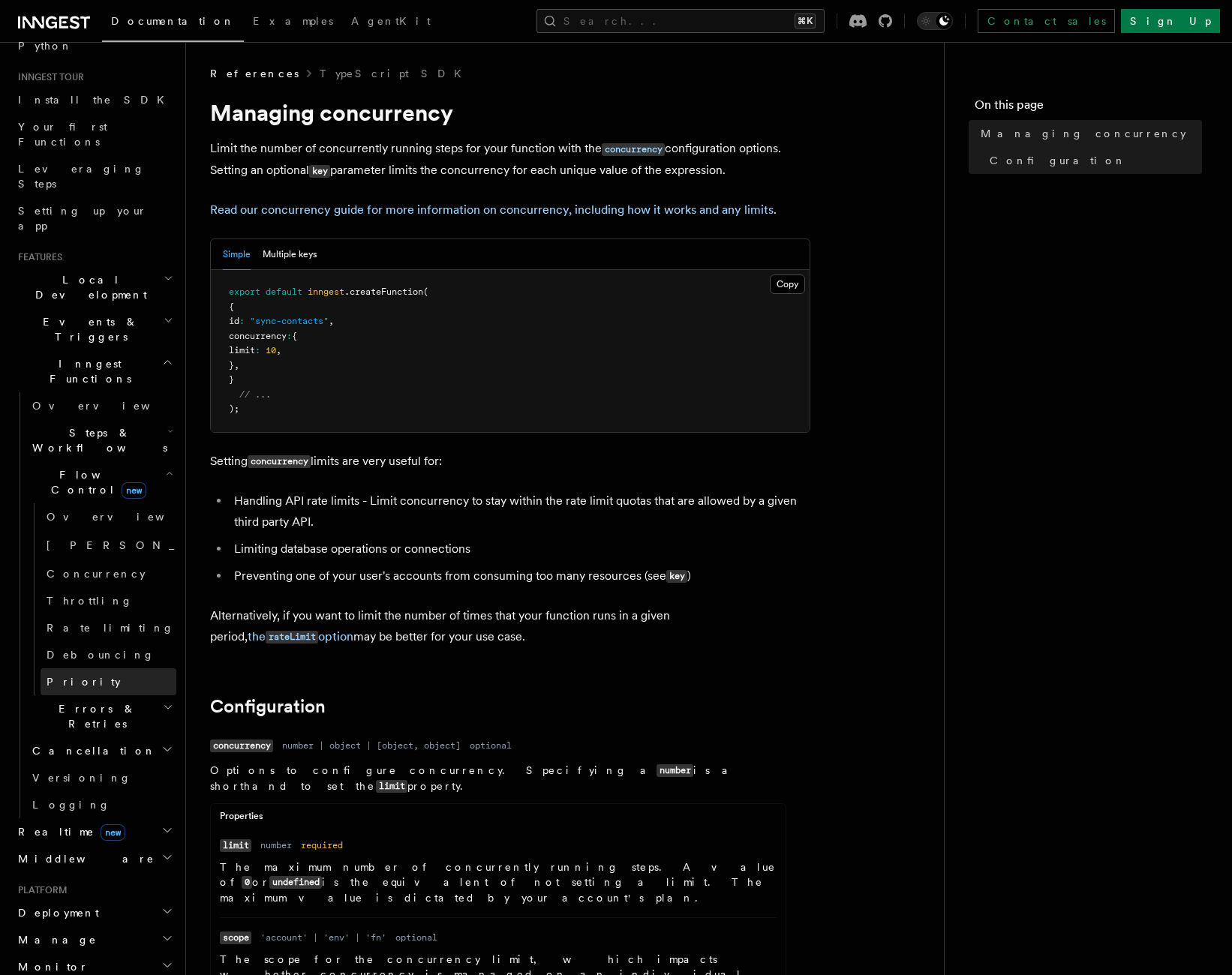
scroll to position [154, 0]
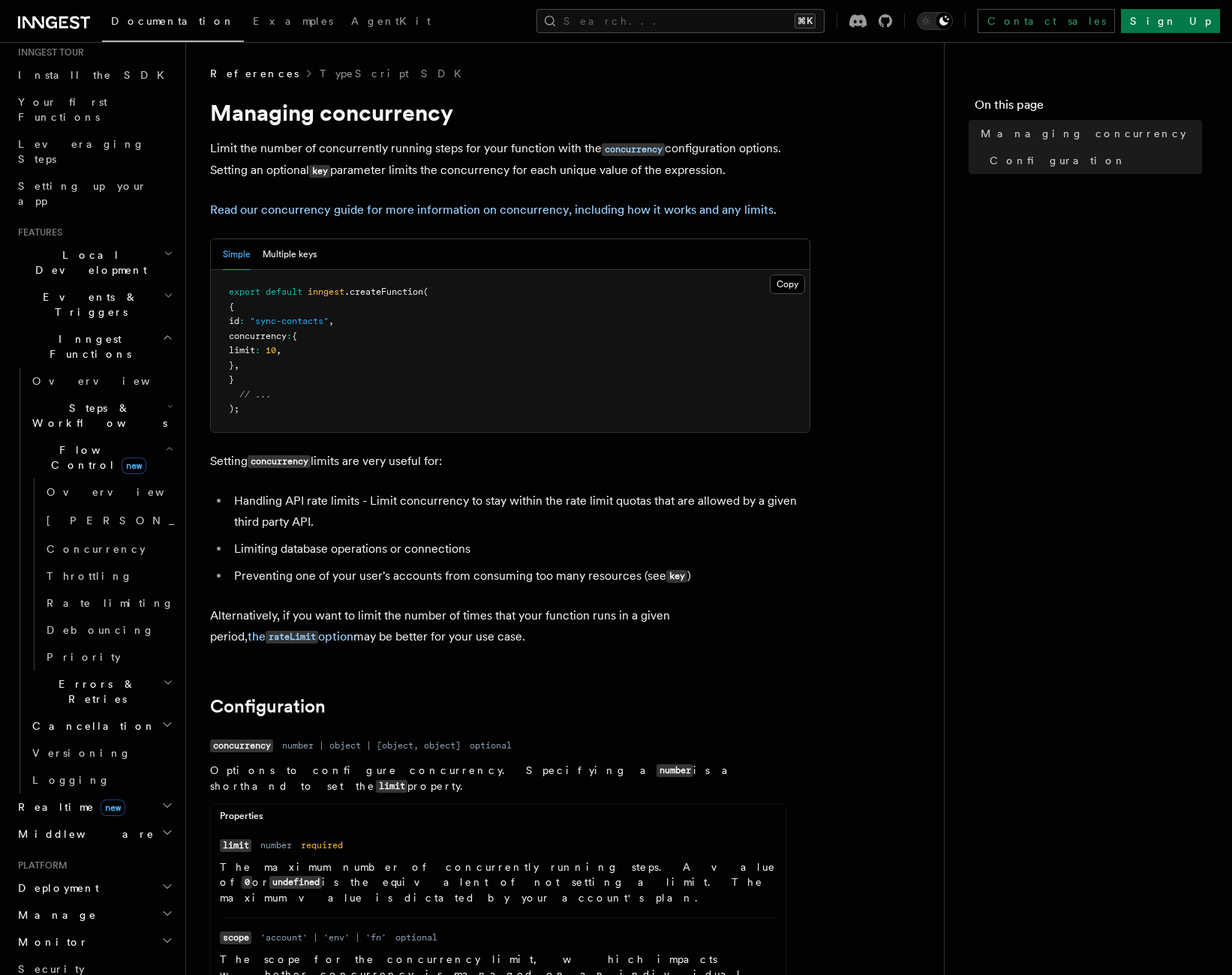
click at [101, 800] on span "new" at bounding box center [113, 808] width 25 height 16
click at [98, 793] on h2 "Realtime new" at bounding box center [94, 807] width 164 height 27
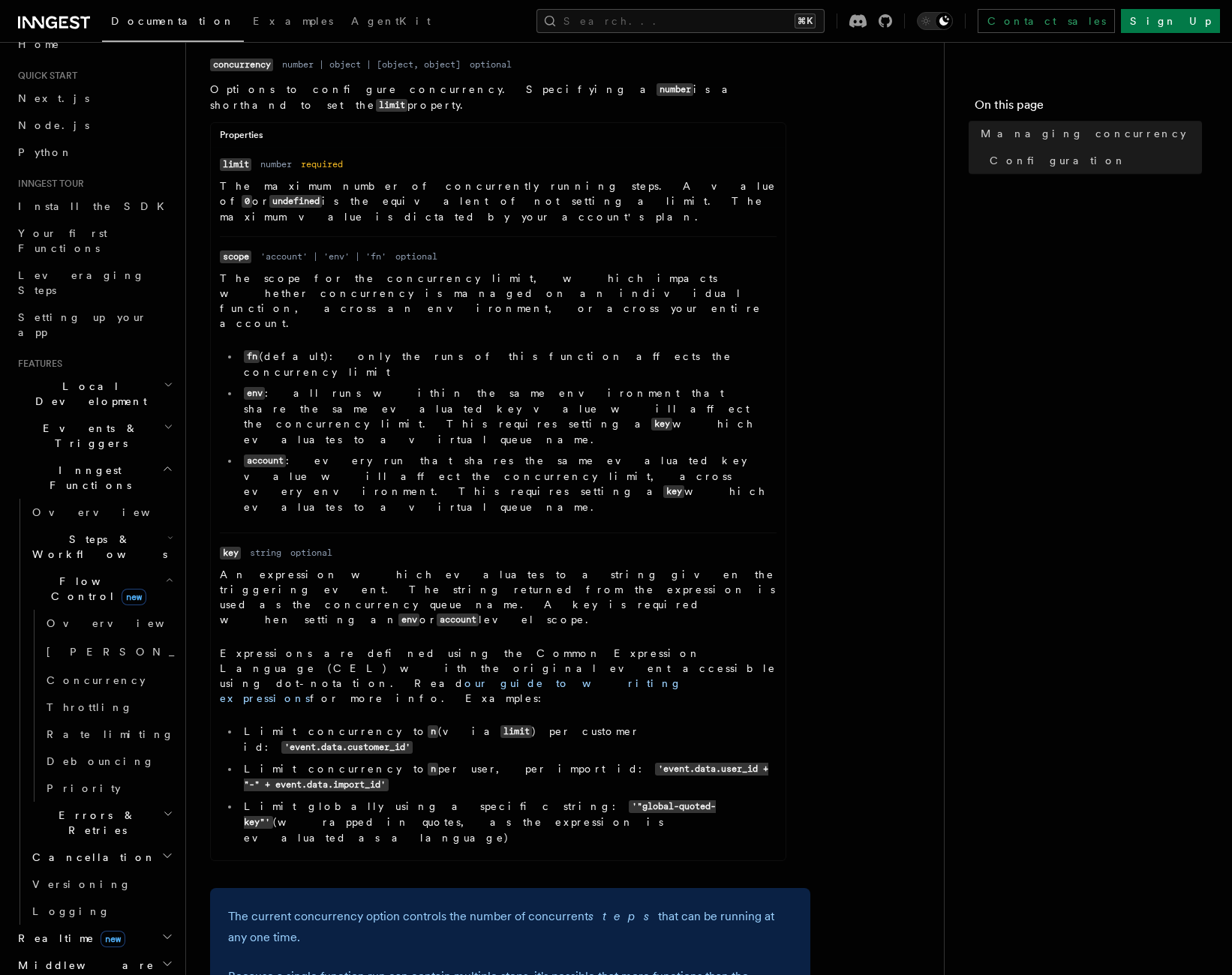
scroll to position [786, 0]
